Goal: Transaction & Acquisition: Book appointment/travel/reservation

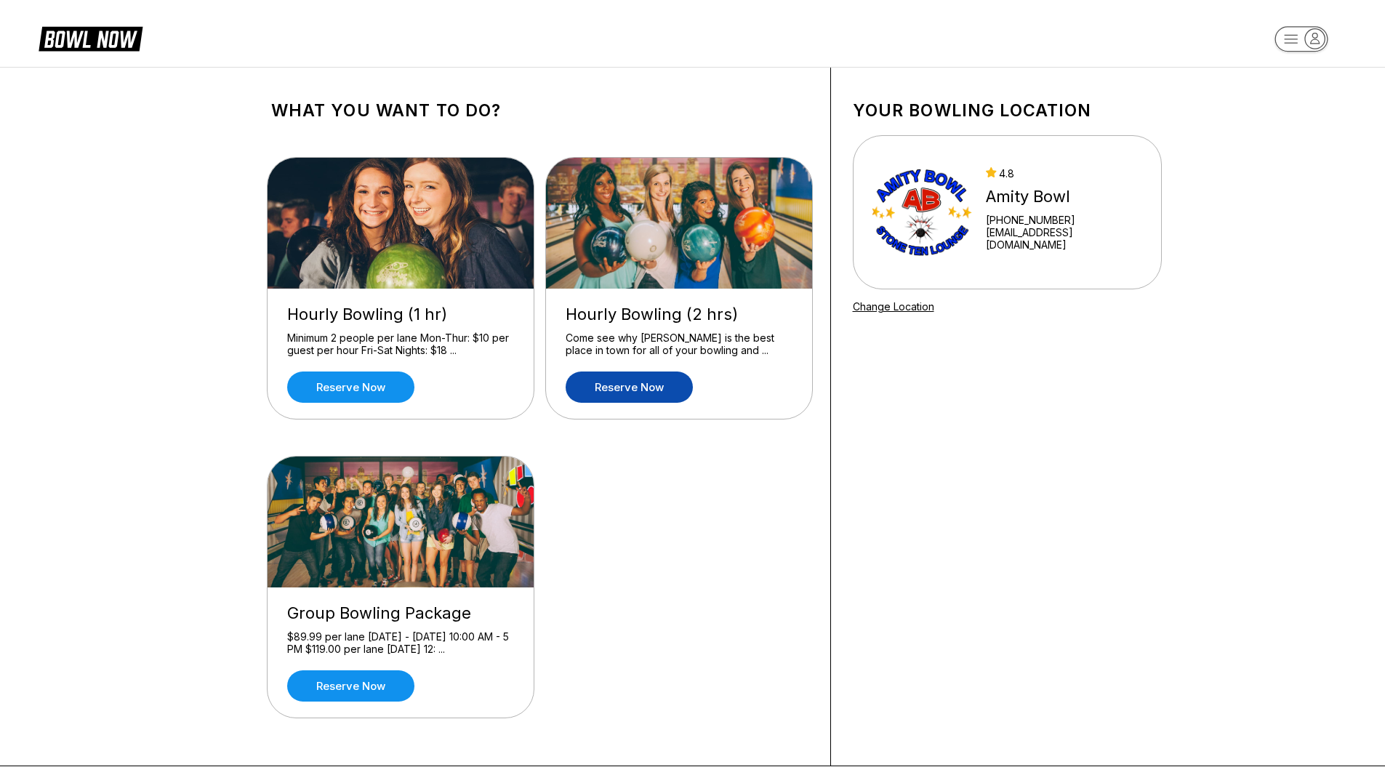
click at [628, 391] on link "Reserve now" at bounding box center [629, 387] width 127 height 31
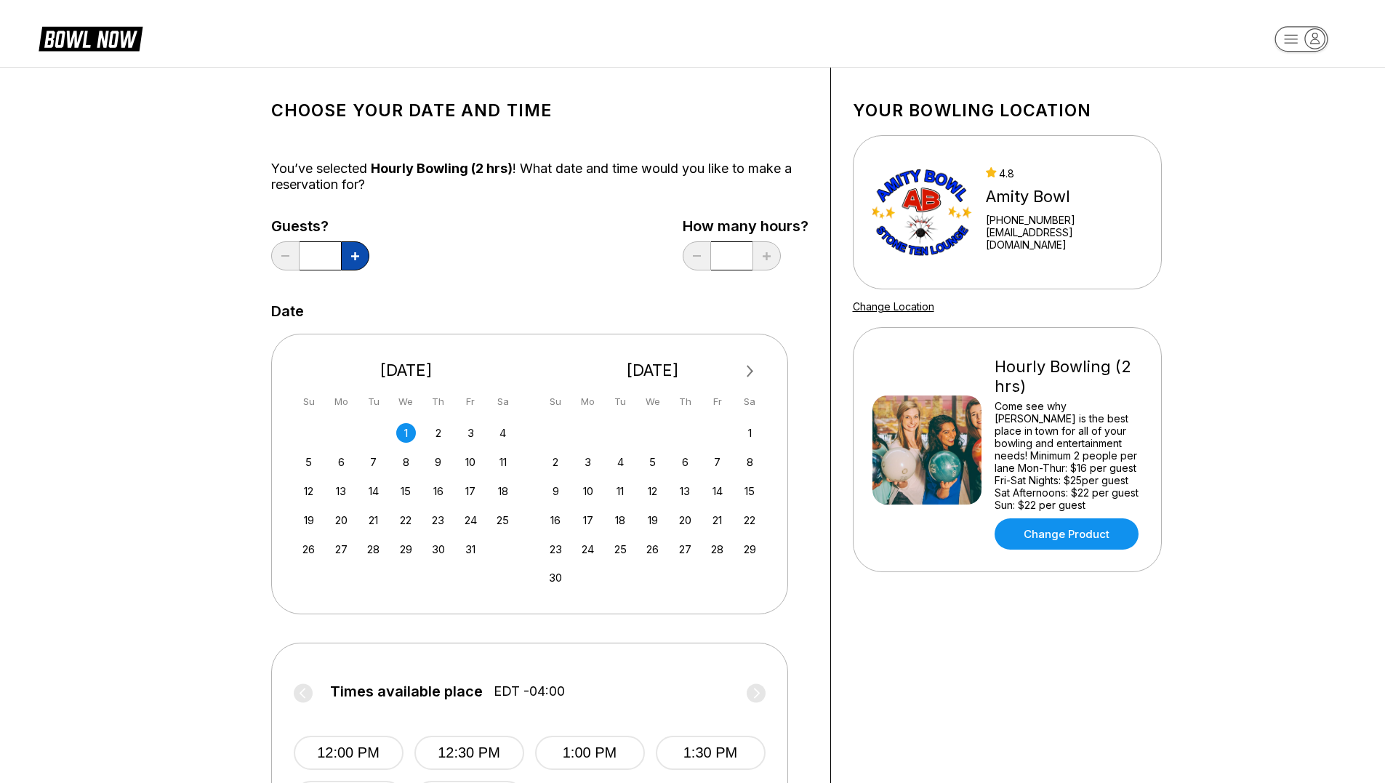
click at [354, 257] on icon at bounding box center [355, 256] width 8 height 8
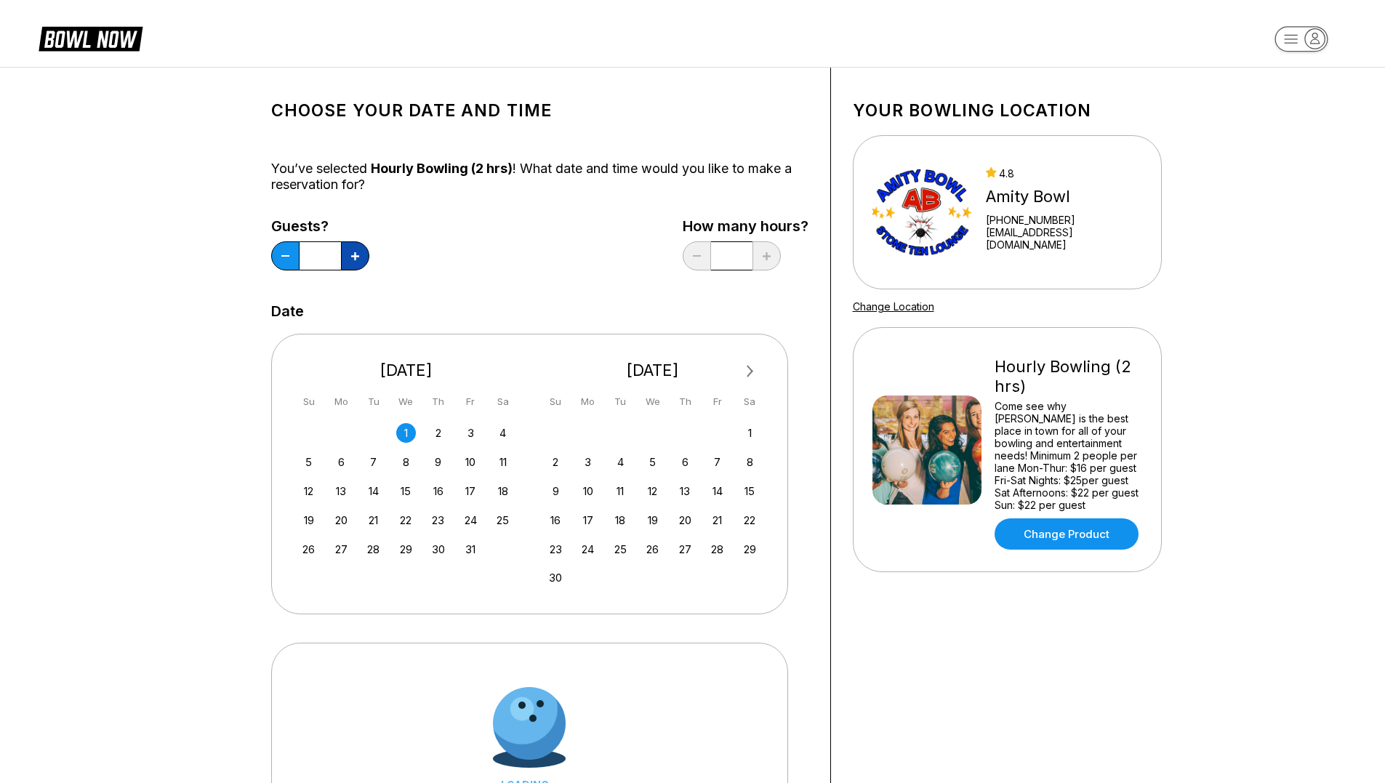
click at [354, 257] on icon at bounding box center [355, 256] width 8 height 8
type input "*"
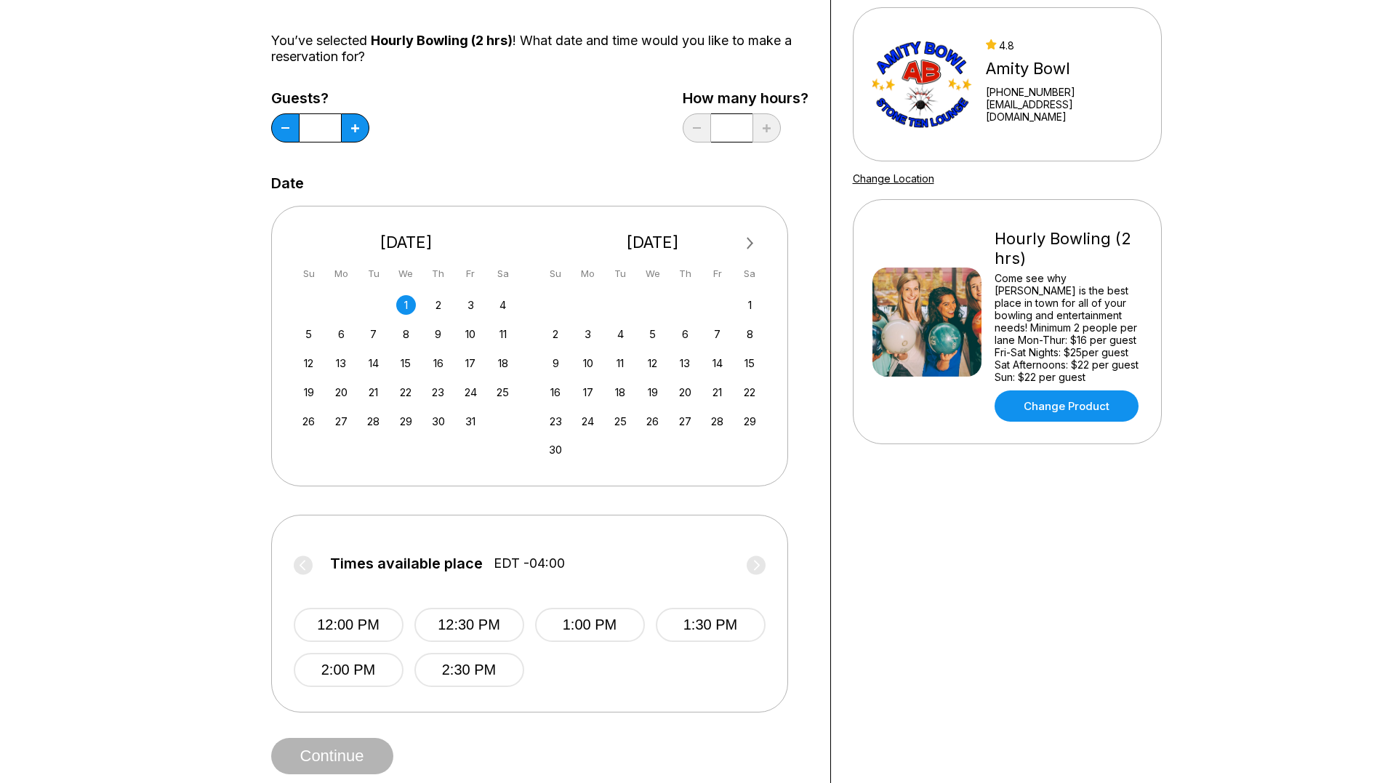
scroll to position [145, 0]
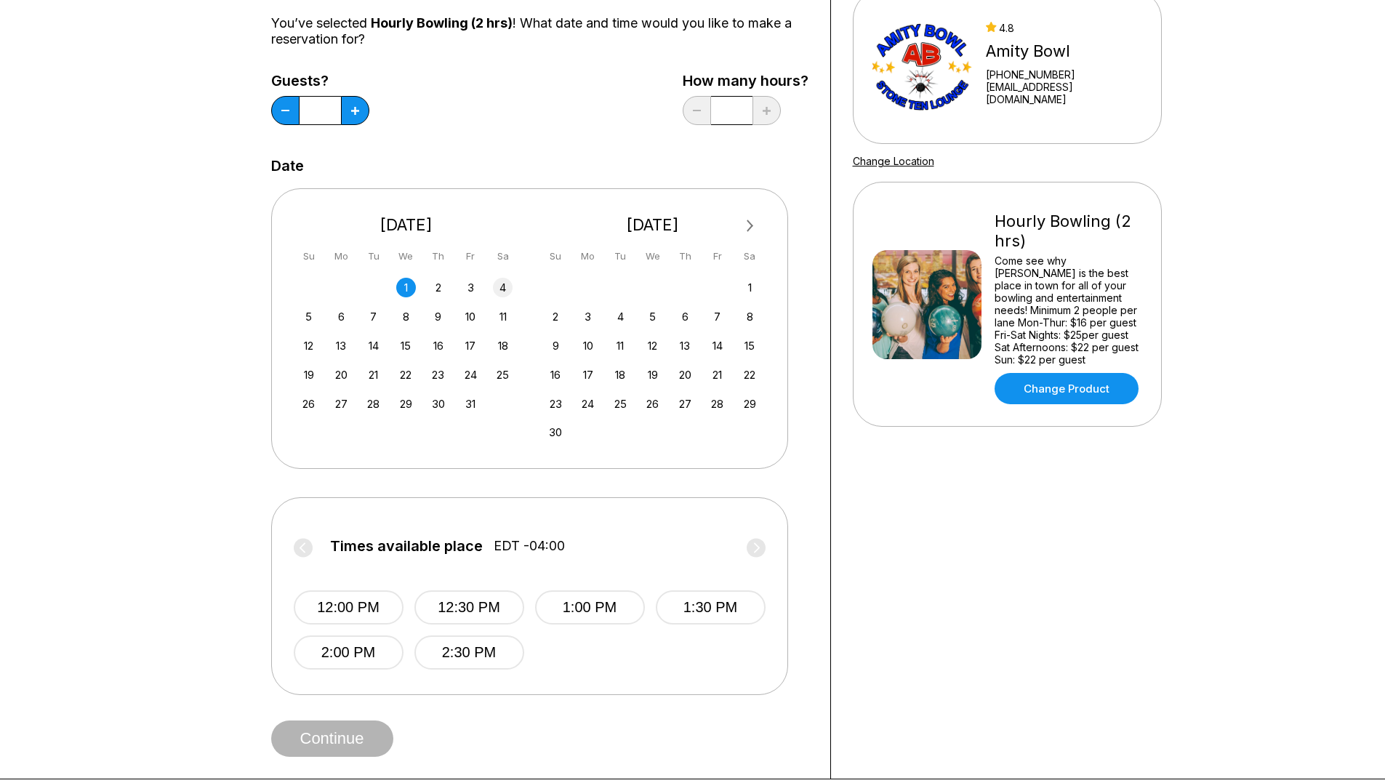
click at [500, 283] on div "4" at bounding box center [503, 288] width 20 height 20
click at [468, 292] on div "3" at bounding box center [471, 288] width 20 height 20
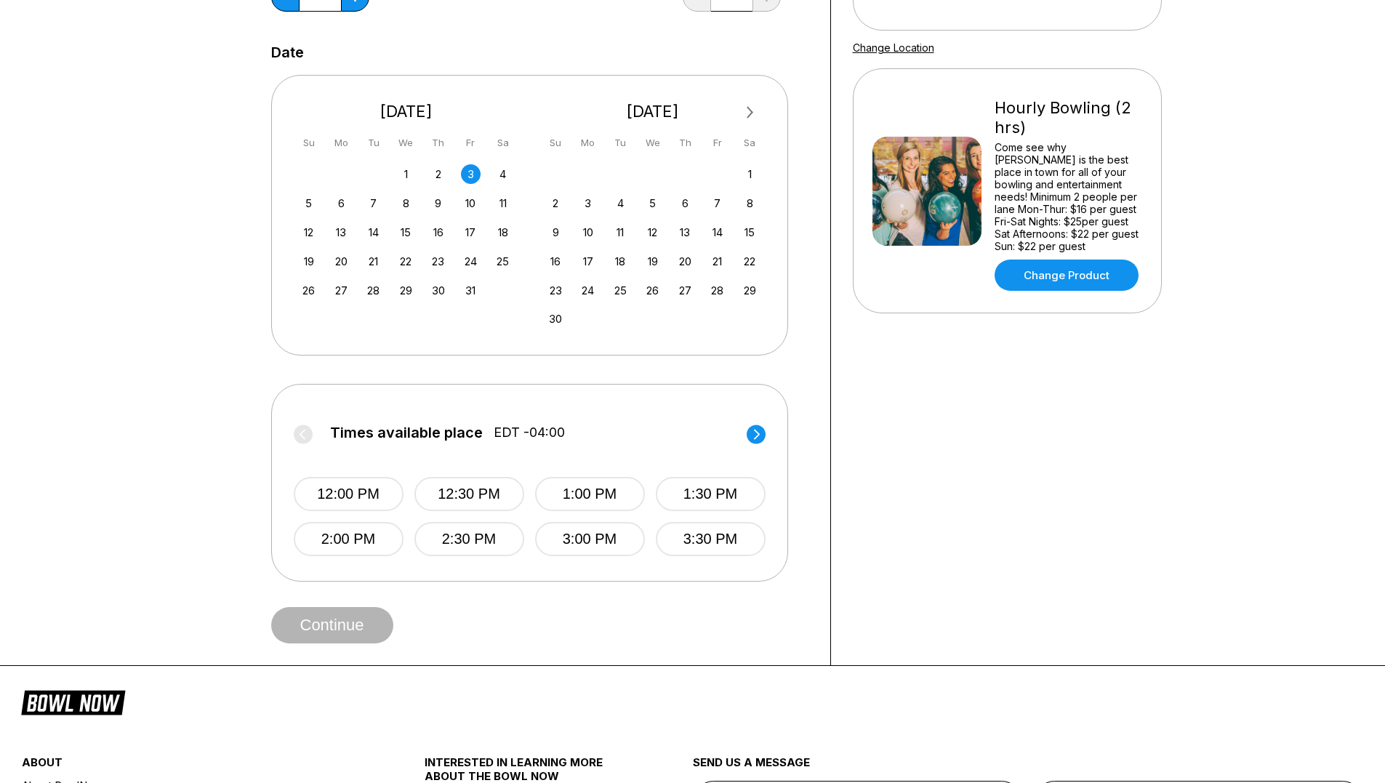
scroll to position [218, 0]
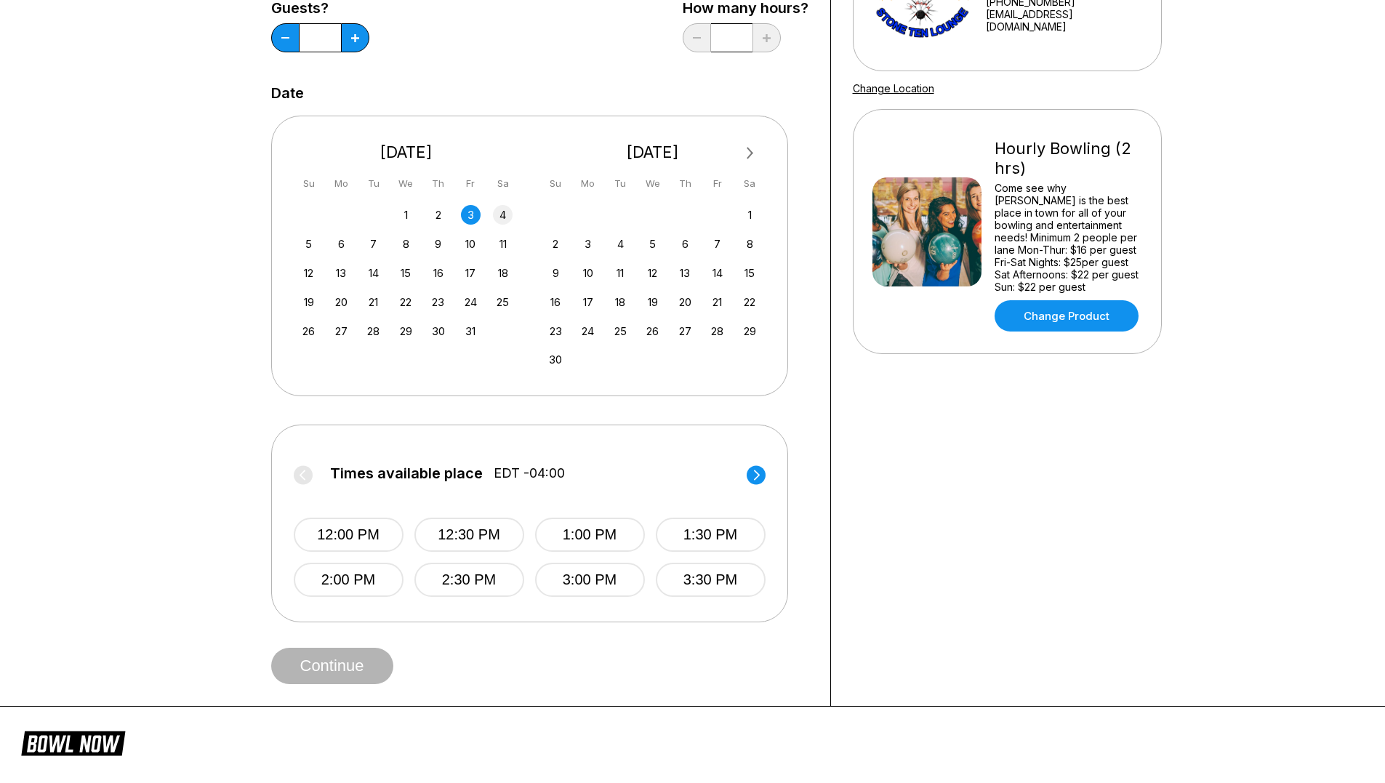
click at [507, 211] on div "4" at bounding box center [503, 215] width 20 height 20
click at [367, 523] on button "5:00 PM" at bounding box center [349, 535] width 110 height 34
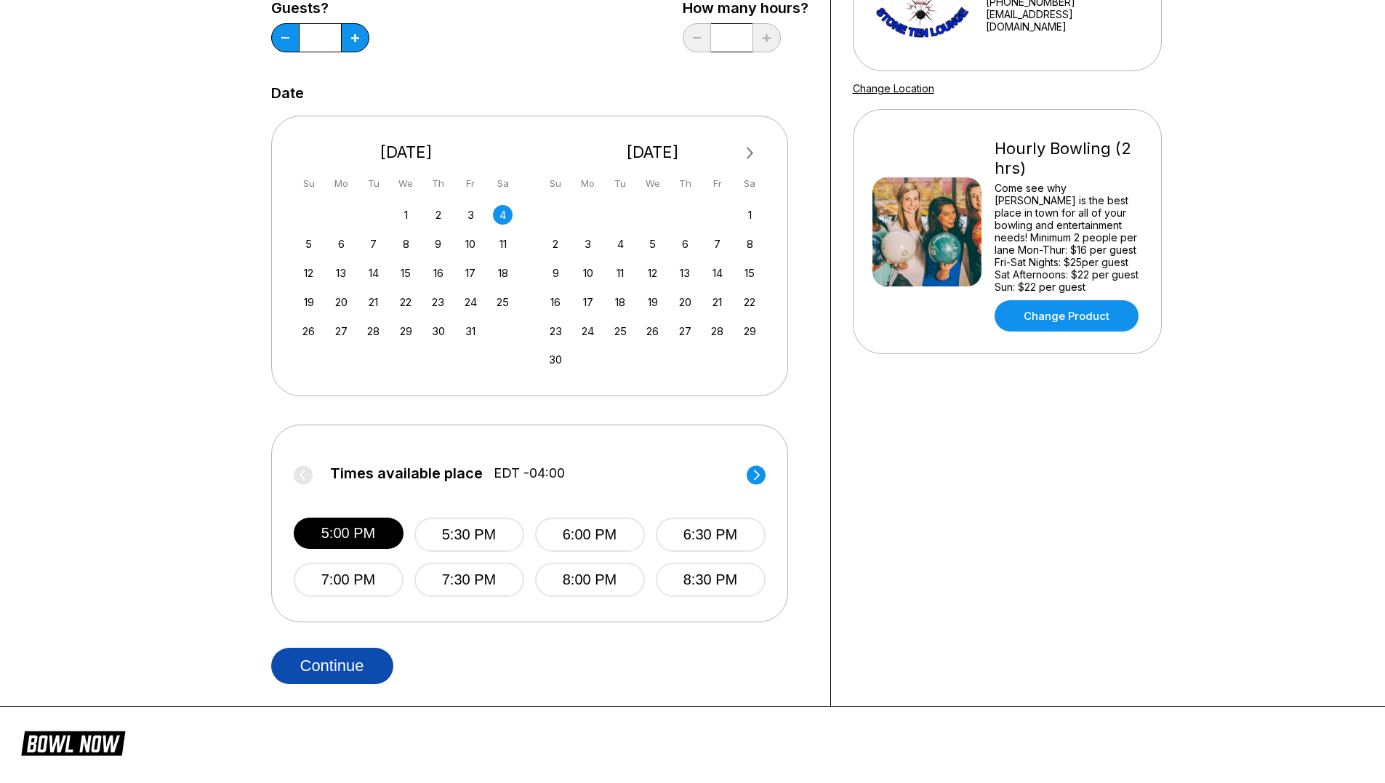
click at [336, 664] on button "Continue" at bounding box center [332, 666] width 122 height 36
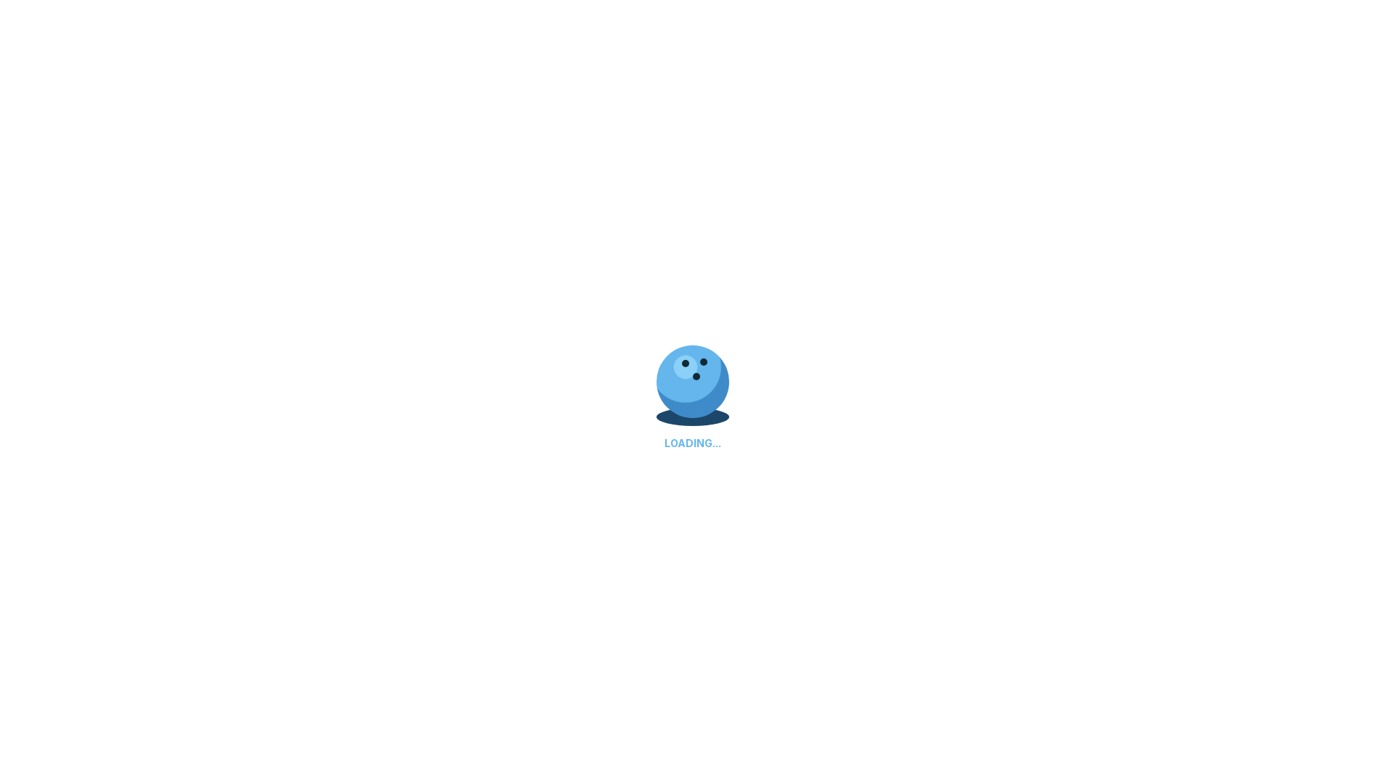
select select "**"
